Goal: Check status

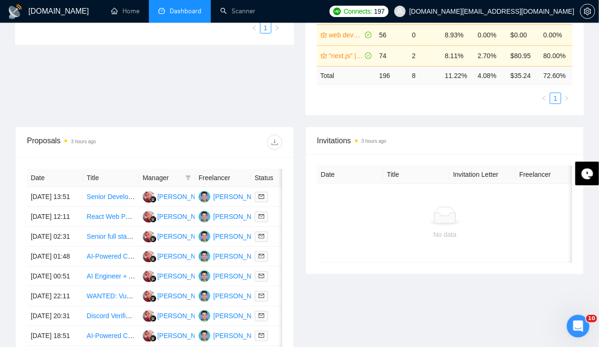
scroll to position [307, 0]
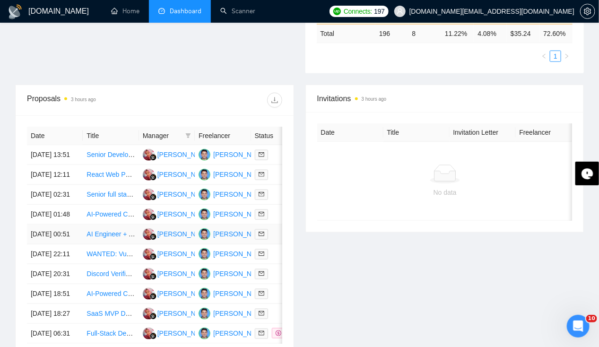
click at [37, 244] on td "[DATE] 00:51" at bounding box center [55, 234] width 56 height 20
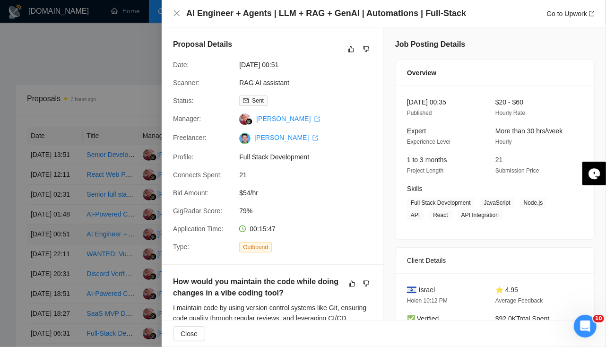
click at [37, 253] on div at bounding box center [303, 173] width 606 height 347
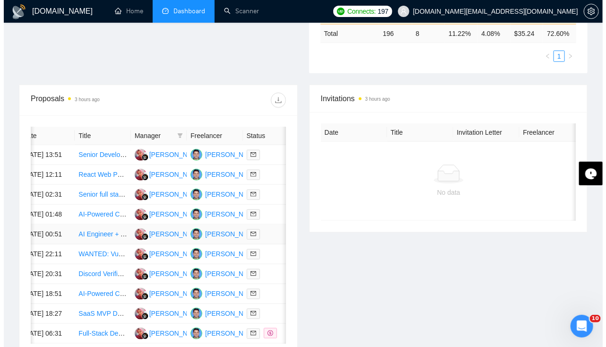
scroll to position [0, 0]
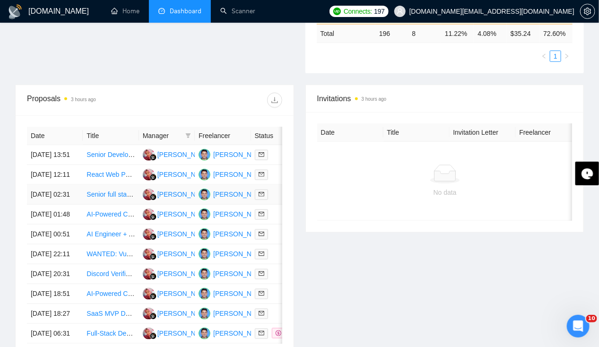
click at [49, 196] on td "[DATE] 02:31" at bounding box center [55, 195] width 56 height 20
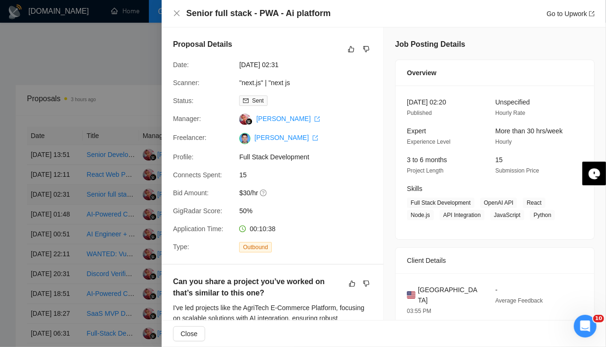
click at [49, 196] on div at bounding box center [303, 173] width 606 height 347
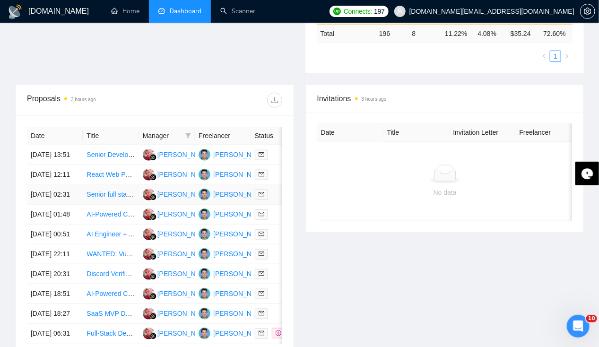
click at [49, 196] on td "[DATE] 02:31" at bounding box center [55, 195] width 56 height 20
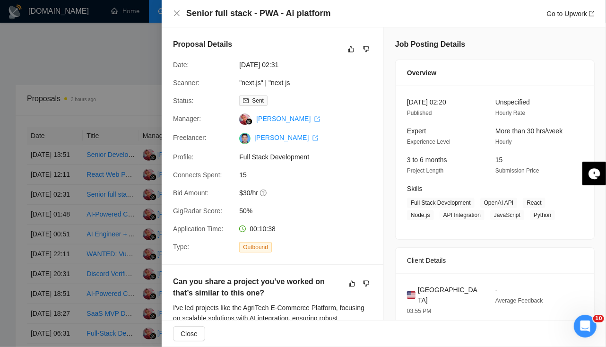
click at [42, 203] on div at bounding box center [303, 173] width 606 height 347
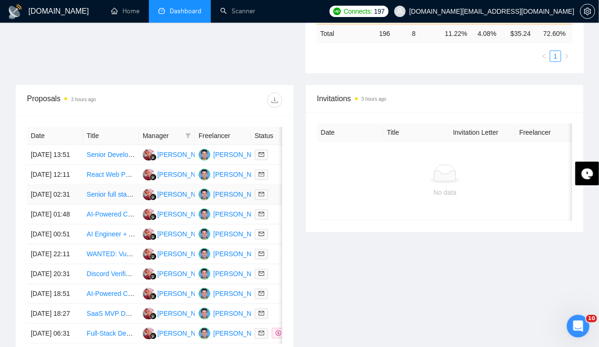
click at [41, 200] on td "[DATE] 02:31" at bounding box center [55, 195] width 56 height 20
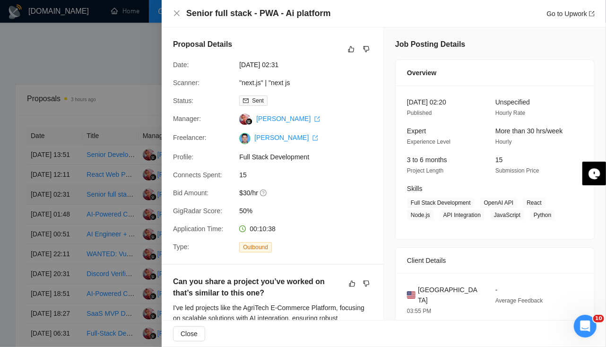
click at [41, 200] on div at bounding box center [303, 173] width 606 height 347
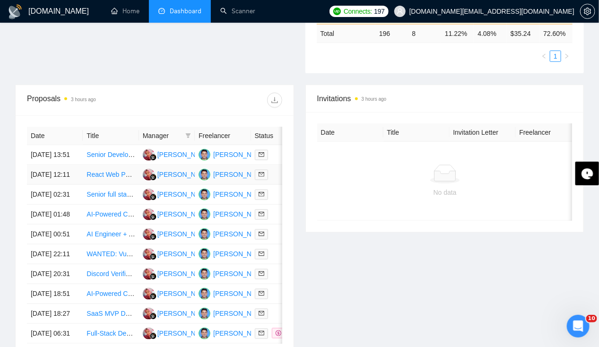
click at [43, 166] on td "22 Sep, 2025 12:11" at bounding box center [55, 175] width 56 height 20
click at [43, 145] on td "22 Sep, 2025 13:51" at bounding box center [55, 155] width 56 height 20
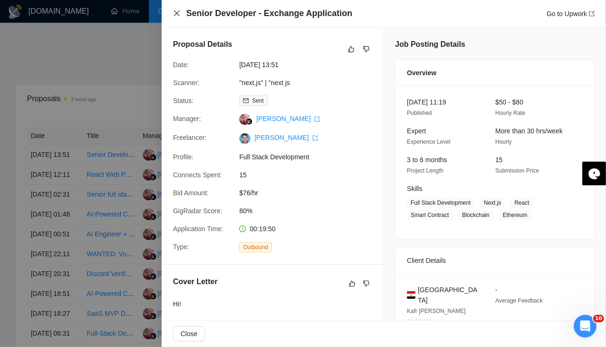
click at [180, 15] on icon "close" at bounding box center [177, 13] width 8 height 8
